Goal: Task Accomplishment & Management: Complete application form

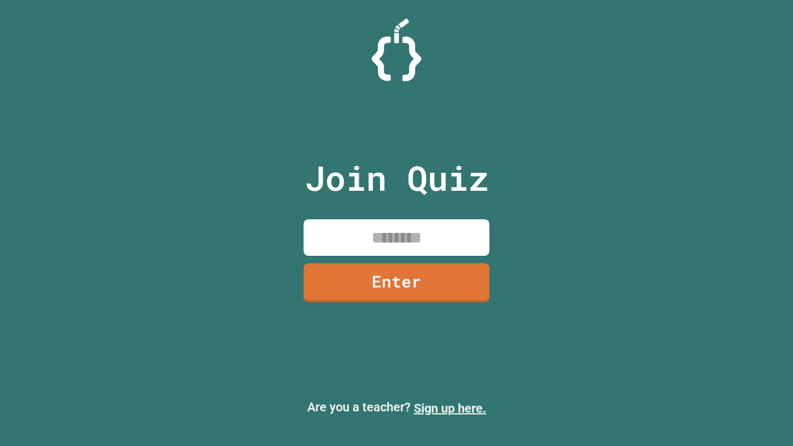
click at [450, 409] on link "Sign up here." at bounding box center [450, 408] width 73 height 15
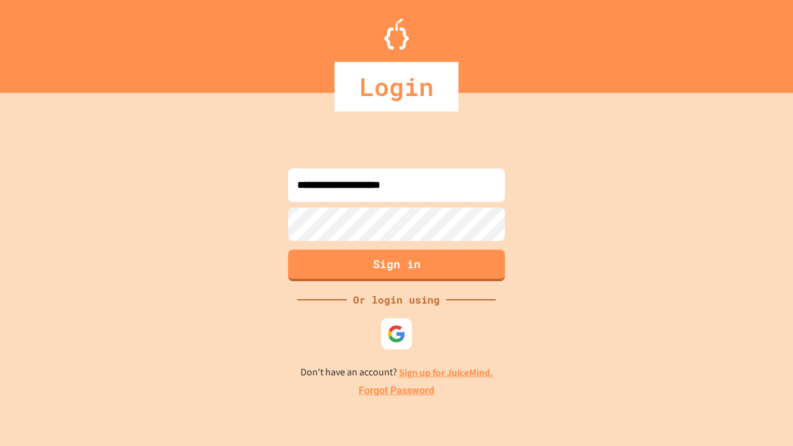
type input "**********"
